Goal: Task Accomplishment & Management: Manage account settings

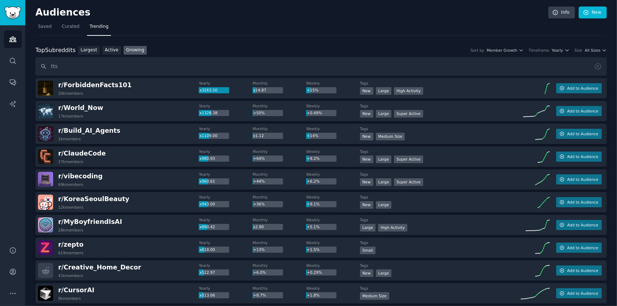
click at [78, 65] on input "tts" at bounding box center [320, 66] width 571 height 18
click at [62, 69] on input "tts" at bounding box center [320, 66] width 571 height 18
drag, startPoint x: 61, startPoint y: 68, endPoint x: 44, endPoint y: 68, distance: 17.3
click at [44, 68] on input "tts" at bounding box center [320, 66] width 571 height 18
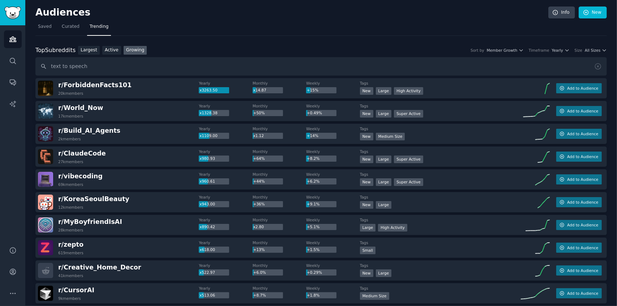
type input "text to speech"
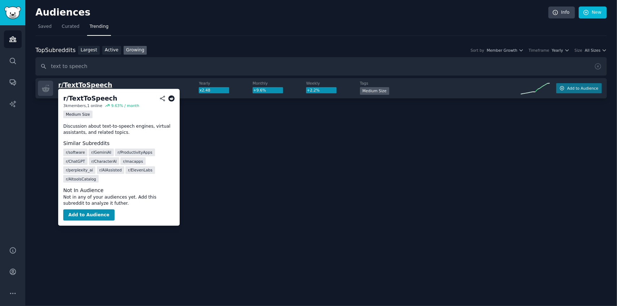
click at [89, 83] on span "r/ TextToSpeech" at bounding box center [85, 84] width 54 height 7
click at [82, 86] on span "r/ TextToSpeech" at bounding box center [85, 84] width 54 height 7
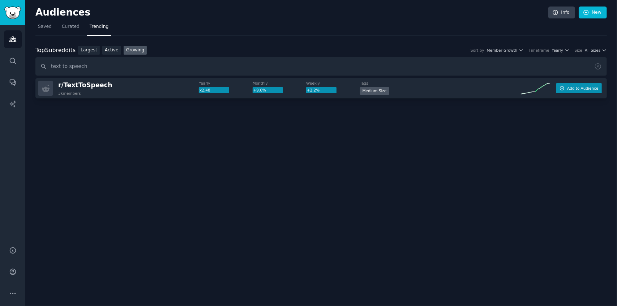
click at [577, 89] on span "Add to Audience" at bounding box center [582, 88] width 31 height 5
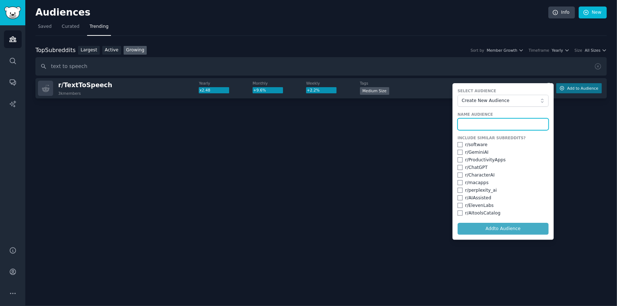
click at [465, 120] on input "text" at bounding box center [502, 124] width 91 height 12
type input "Text to Speech"
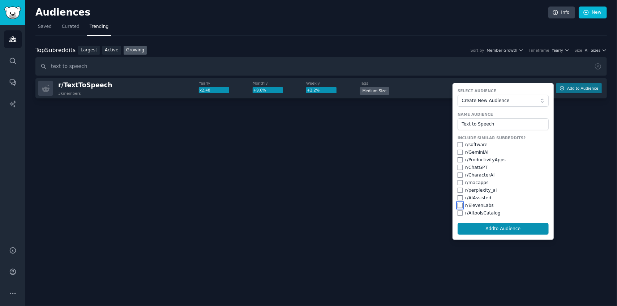
click at [460, 206] on input "checkbox" at bounding box center [459, 205] width 5 height 5
click at [458, 205] on input "checkbox" at bounding box center [459, 205] width 5 height 5
checkbox input "false"
click at [496, 227] on button "Add to Audience" at bounding box center [502, 229] width 91 height 12
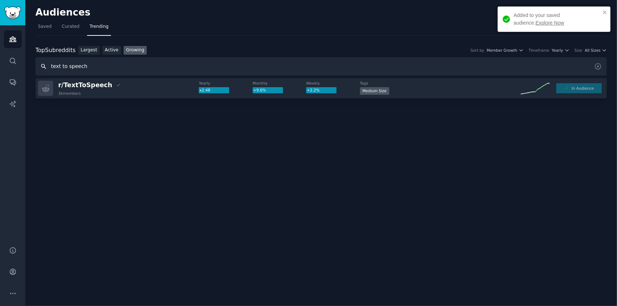
click at [92, 68] on input "text to speech" at bounding box center [320, 66] width 571 height 18
type input "tts"
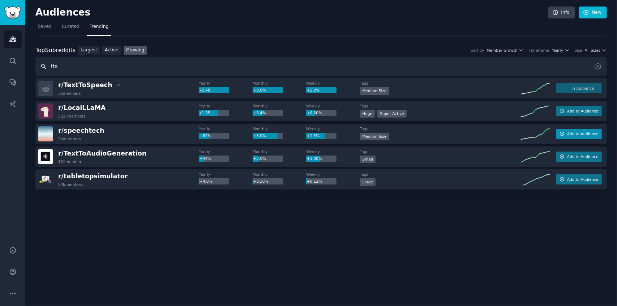
click at [567, 134] on button "Add to Audience" at bounding box center [579, 134] width 46 height 10
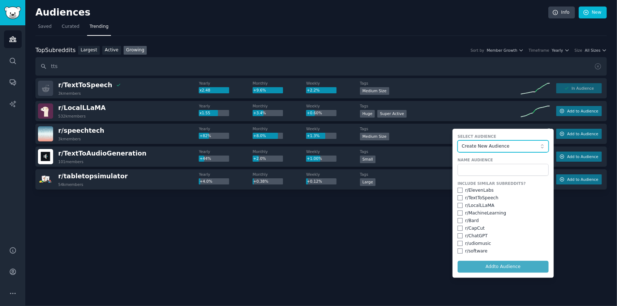
click at [499, 146] on span "Create New Audience" at bounding box center [500, 146] width 79 height 7
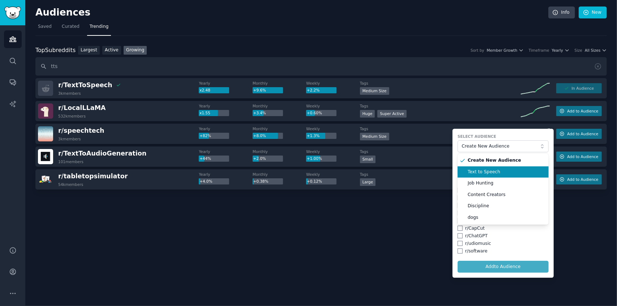
click at [484, 174] on li "Text to Speech" at bounding box center [502, 172] width 91 height 12
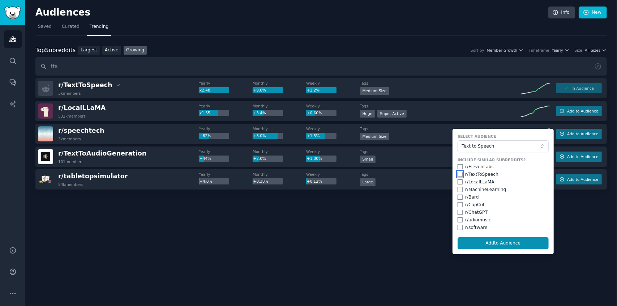
click at [460, 173] on input "checkbox" at bounding box center [459, 174] width 5 height 5
click at [486, 239] on button "Add to Audience" at bounding box center [502, 243] width 91 height 12
checkbox input "false"
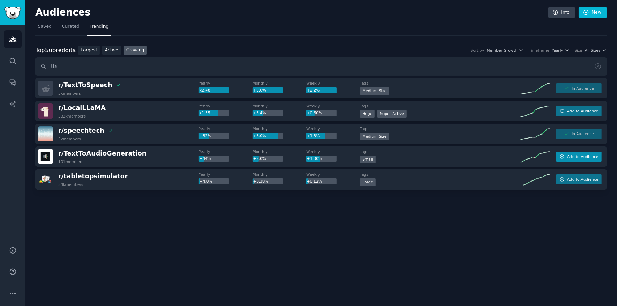
click at [576, 158] on span "Add to Audience" at bounding box center [582, 156] width 31 height 5
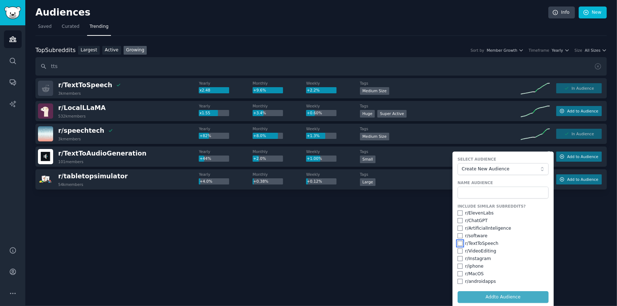
click at [458, 242] on input "checkbox" at bounding box center [459, 243] width 5 height 5
checkbox input "true"
click at [495, 296] on form "Select Audience Create New Audience Name Audience Include Similar Subreddits? r…" at bounding box center [502, 229] width 101 height 156
click at [489, 298] on form "Select Audience Create New Audience Name Audience Include Similar Subreddits? r…" at bounding box center [502, 229] width 101 height 156
click at [504, 293] on form "Select Audience Create New Audience Name Audience Include Similar Subreddits? r…" at bounding box center [502, 229] width 101 height 156
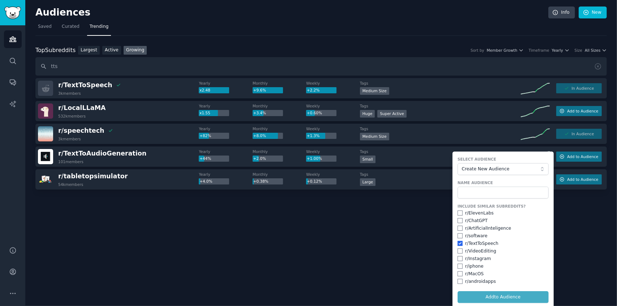
click at [494, 296] on form "Select Audience Create New Audience Name Audience Include Similar Subreddits? r…" at bounding box center [502, 229] width 101 height 156
click at [355, 248] on div "Audiences Info New Saved Curated Trending Top Subreddits Top Subreddits Largest…" at bounding box center [320, 153] width 591 height 306
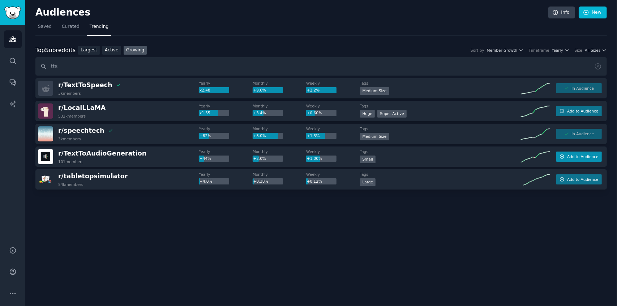
click at [575, 153] on button "Add to Audience" at bounding box center [579, 156] width 46 height 10
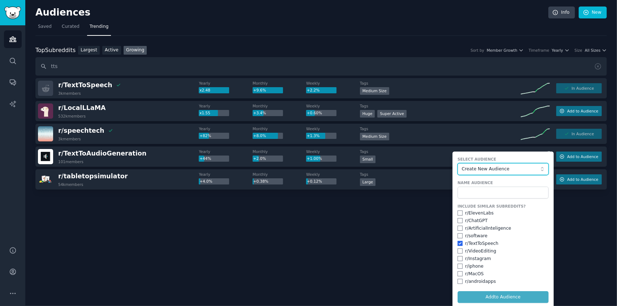
click at [481, 166] on span "Create New Audience" at bounding box center [500, 169] width 79 height 7
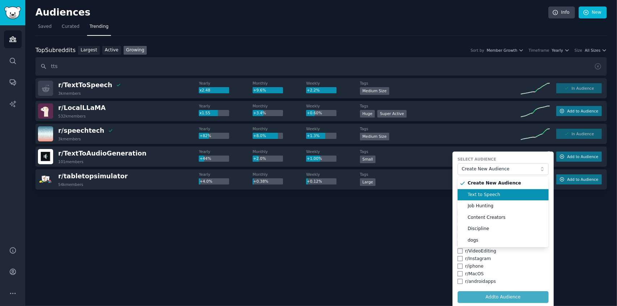
click at [476, 194] on span "Text to Speech" at bounding box center [505, 194] width 76 height 7
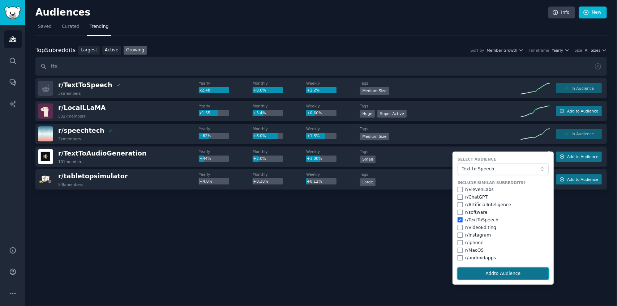
click at [494, 268] on button "Add to Audience" at bounding box center [502, 273] width 91 height 12
checkbox input "false"
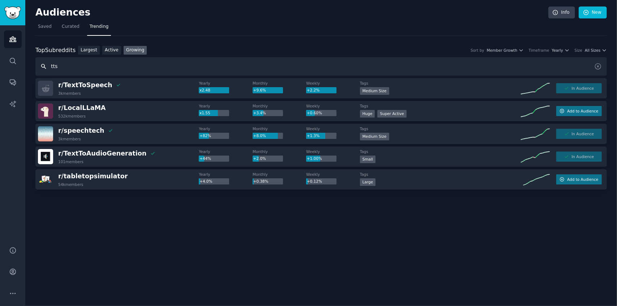
click at [76, 65] on input "tts" at bounding box center [320, 66] width 571 height 18
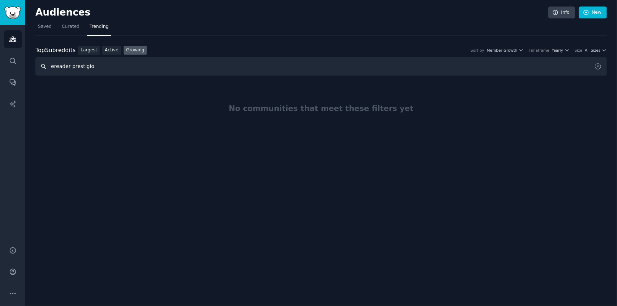
click at [95, 66] on input "ereader prestigio" at bounding box center [320, 66] width 571 height 18
click at [77, 67] on input "ereader prestigio" at bounding box center [320, 66] width 571 height 18
drag, startPoint x: 68, startPoint y: 67, endPoint x: 126, endPoint y: 64, distance: 57.9
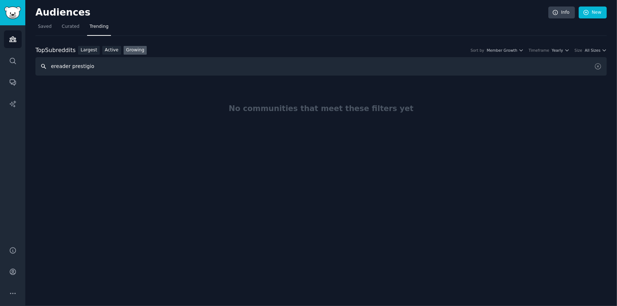
click at [126, 64] on input "ereader prestigio" at bounding box center [320, 66] width 571 height 18
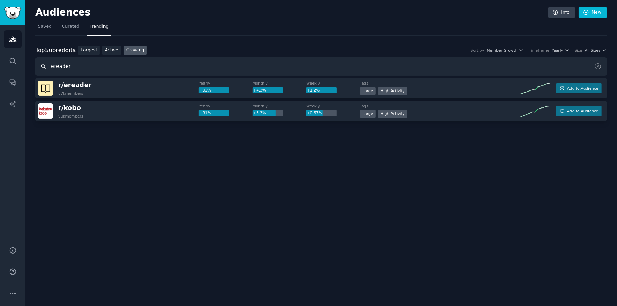
click at [77, 66] on input "ereader" at bounding box center [320, 66] width 571 height 18
click at [576, 88] on span "Add to Audience" at bounding box center [582, 88] width 31 height 5
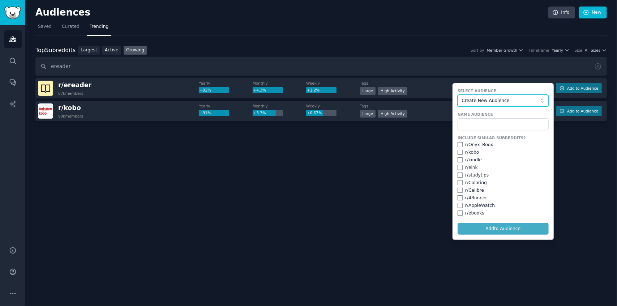
click at [480, 102] on span "Create New Audience" at bounding box center [500, 101] width 79 height 7
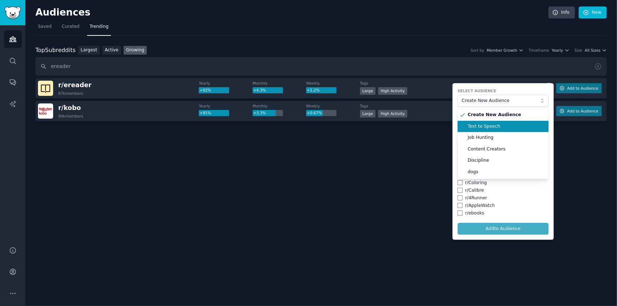
click at [475, 128] on span "Text to Speech" at bounding box center [505, 126] width 76 height 7
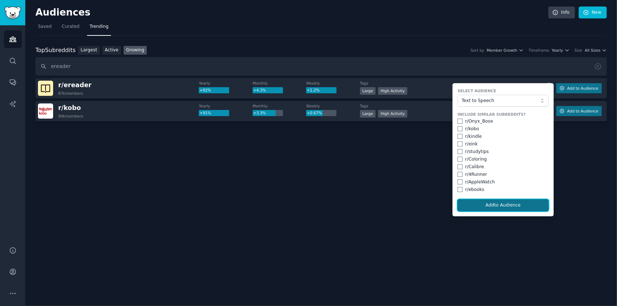
click at [490, 205] on button "Add to Audience" at bounding box center [502, 205] width 91 height 12
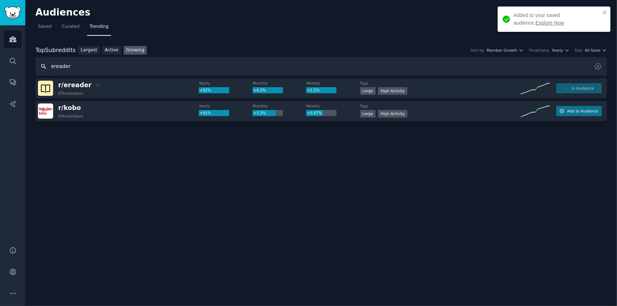
click at [66, 65] on input "ereader" at bounding box center [320, 66] width 571 height 18
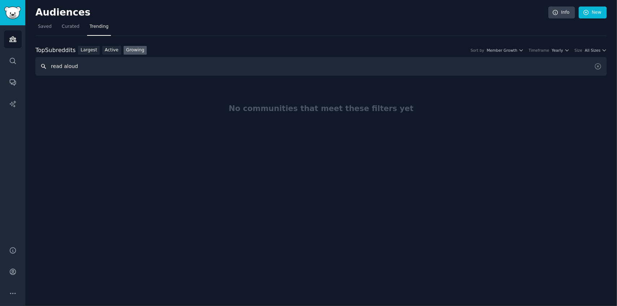
drag, startPoint x: 81, startPoint y: 66, endPoint x: 43, endPoint y: 69, distance: 38.8
click at [43, 69] on input "read aloud" at bounding box center [320, 66] width 571 height 18
paste input "text-to-speech"
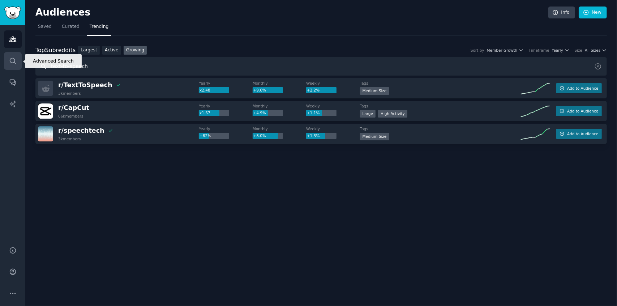
drag, startPoint x: 88, startPoint y: 67, endPoint x: 20, endPoint y: 62, distance: 68.9
click at [20, 62] on div "Advanced Search Audiences Search Conversations AI Reports Help Account More Aud…" at bounding box center [308, 153] width 617 height 306
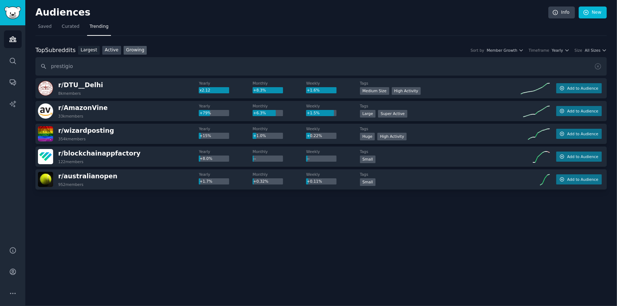
click at [105, 53] on link "Active" at bounding box center [111, 50] width 19 height 9
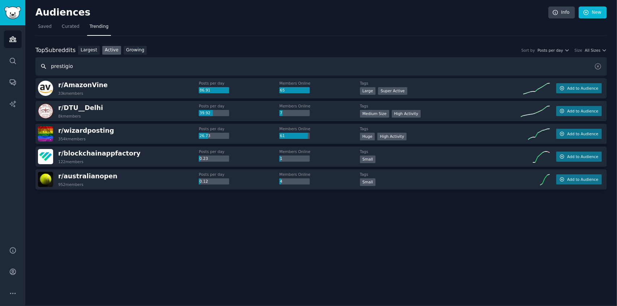
click at [144, 70] on input "prestigio" at bounding box center [320, 66] width 571 height 18
paste input "listen to ebooks"
type input "listen to ebooks"
